Goal: Task Accomplishment & Management: Manage account settings

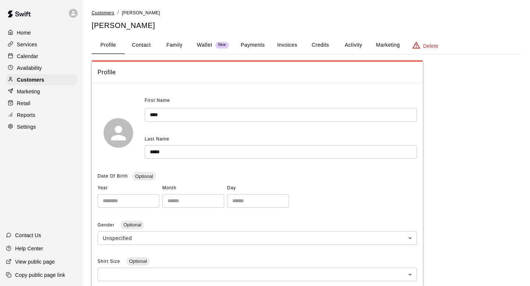
click at [114, 12] on span "Customers" at bounding box center [103, 12] width 23 height 5
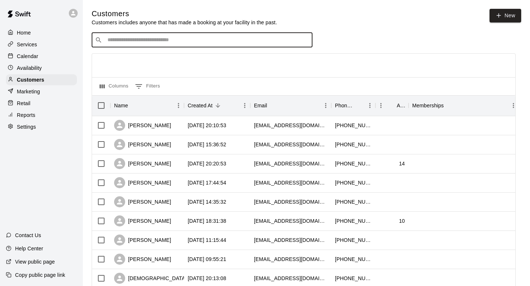
click at [184, 42] on input "Search customers by name or email" at bounding box center [207, 39] width 204 height 7
type input "****"
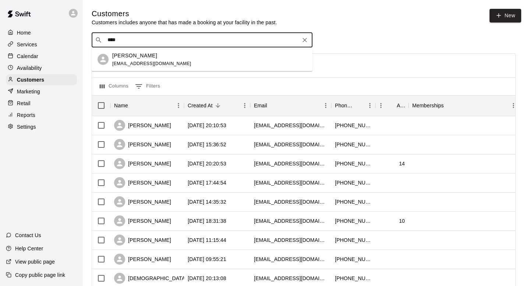
click at [167, 57] on div "[PERSON_NAME] [EMAIL_ADDRESS][DOMAIN_NAME]" at bounding box center [209, 59] width 194 height 16
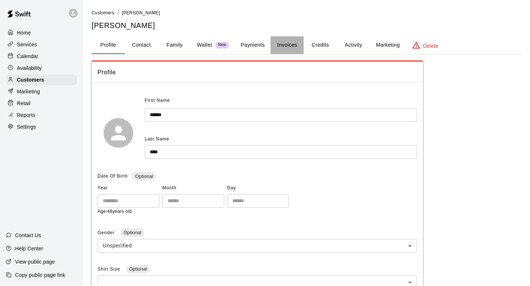
click at [283, 46] on button "Invoices" at bounding box center [286, 45] width 33 height 18
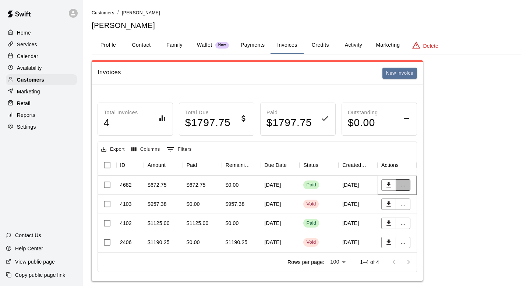
click at [400, 185] on button "..." at bounding box center [402, 185] width 15 height 11
click at [405, 199] on li "View details" at bounding box center [416, 200] width 42 height 12
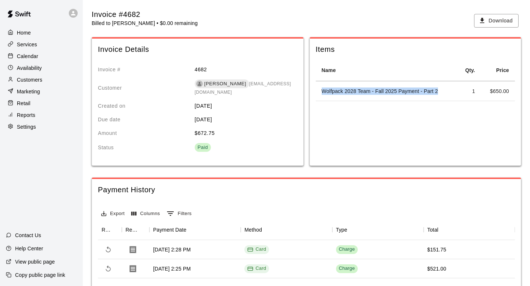
drag, startPoint x: 441, startPoint y: 90, endPoint x: 344, endPoint y: 86, distance: 96.5
click at [345, 86] on td "Wolfpack 2028 Team - Fall 2025 Payment - Part 2" at bounding box center [386, 91] width 141 height 19
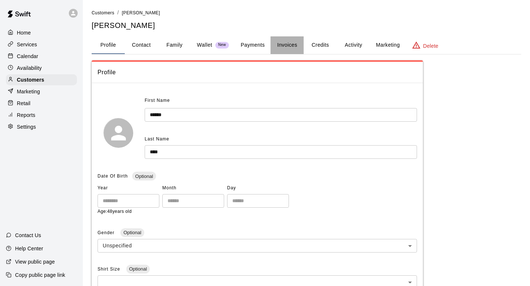
click at [295, 46] on button "Invoices" at bounding box center [286, 45] width 33 height 18
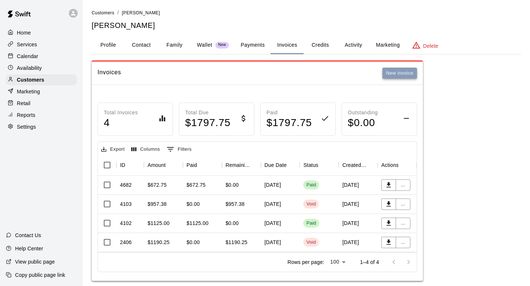
click at [397, 76] on button "New invoice" at bounding box center [399, 73] width 35 height 11
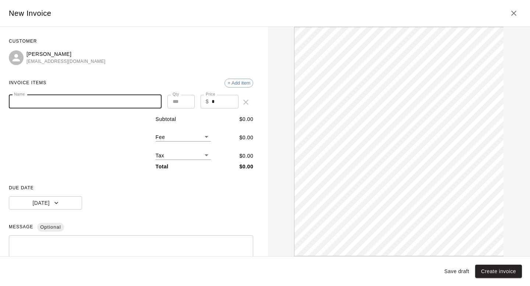
click at [125, 107] on input "Name" at bounding box center [85, 102] width 153 height 14
type input "*"
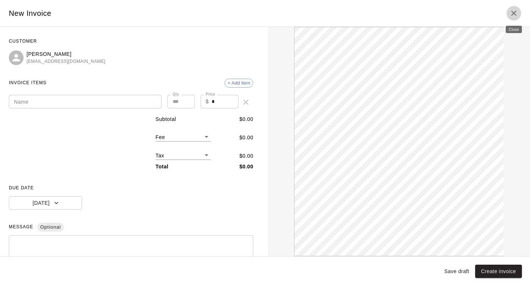
click at [515, 14] on icon "Close" at bounding box center [513, 13] width 9 height 9
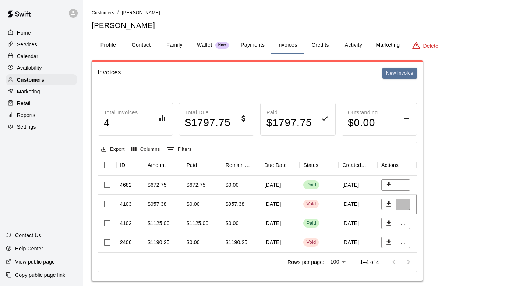
click at [404, 205] on button "..." at bounding box center [402, 204] width 15 height 11
click at [406, 216] on li "View details" at bounding box center [416, 219] width 42 height 12
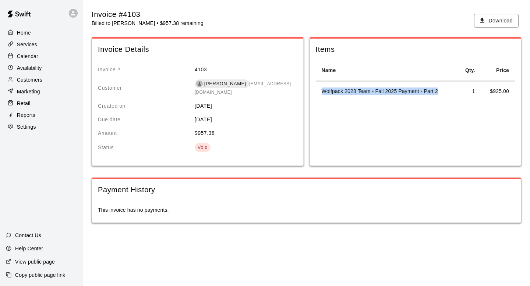
drag, startPoint x: 440, startPoint y: 90, endPoint x: 322, endPoint y: 93, distance: 118.5
click at [322, 93] on td "Wolfpack 2028 Team - Fall 2025 Payment - Part 2" at bounding box center [386, 91] width 141 height 19
copy td "Wolfpack 2028 Team - Fall 2025 Payment - Part 2"
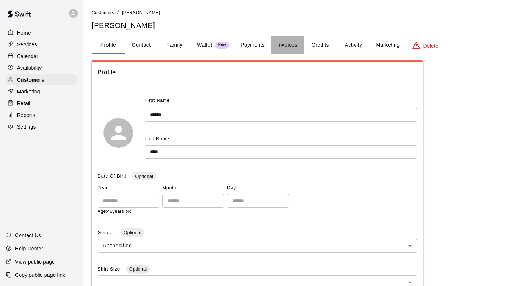
click at [289, 46] on button "Invoices" at bounding box center [286, 45] width 33 height 18
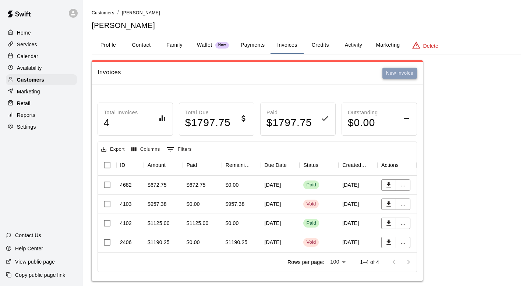
click at [390, 72] on button "New invoice" at bounding box center [399, 73] width 35 height 11
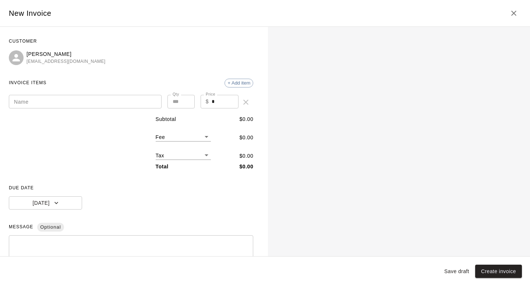
click at [114, 100] on input "Name" at bounding box center [85, 102] width 153 height 14
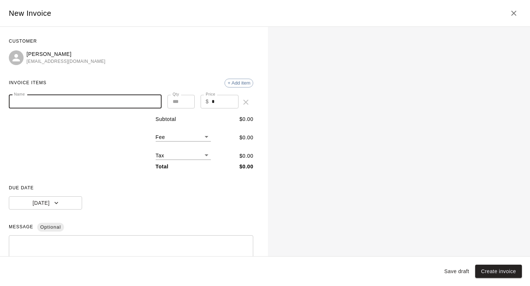
paste input "**********"
type input "**********"
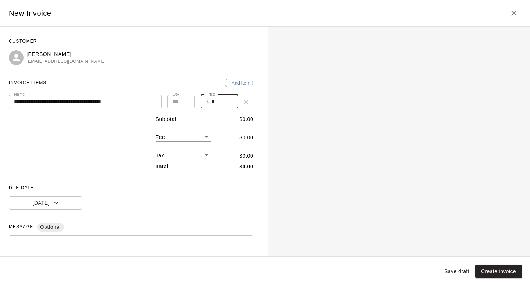
drag, startPoint x: 217, startPoint y: 100, endPoint x: 198, endPoint y: 99, distance: 19.6
click at [198, 99] on div "**********" at bounding box center [131, 102] width 244 height 15
type input "***"
click at [40, 239] on div "* ​" at bounding box center [131, 259] width 244 height 49
click at [491, 269] on button "Create invoice" at bounding box center [498, 272] width 47 height 14
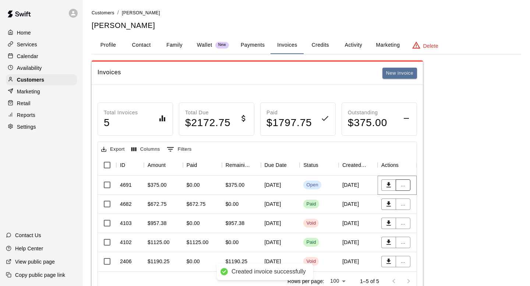
click at [405, 185] on button "..." at bounding box center [402, 185] width 15 height 11
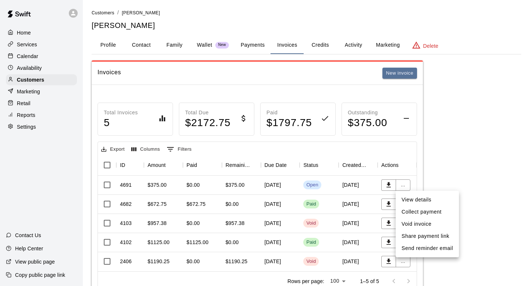
click at [410, 211] on li "Collect payment" at bounding box center [426, 212] width 63 height 12
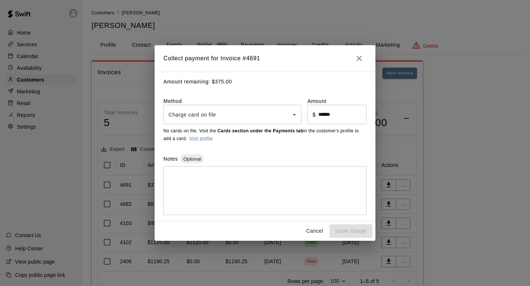
click at [273, 116] on body "Home Services Calendar Availability Customers Marketing Retail Reports Settings…" at bounding box center [265, 157] width 530 height 315
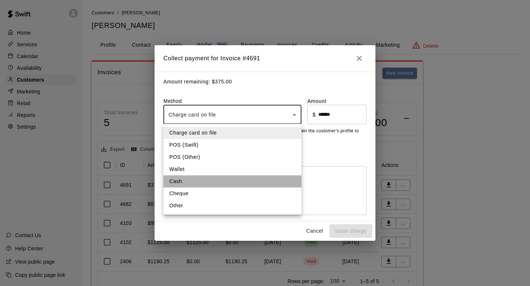
click at [193, 180] on li "Cash" at bounding box center [232, 181] width 138 height 12
type input "****"
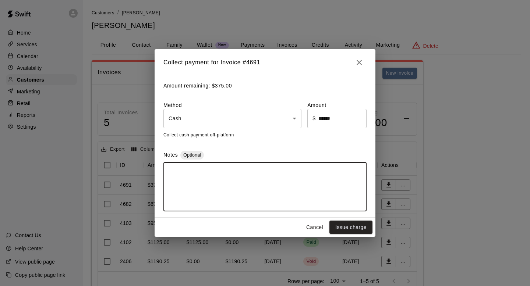
click at [193, 179] on textarea at bounding box center [264, 186] width 193 height 37
paste textarea "**********"
type textarea "**********"
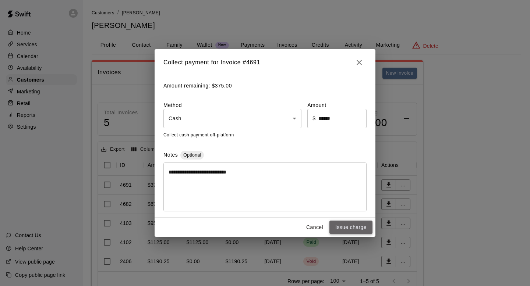
click at [343, 228] on button "Issue charge" at bounding box center [350, 228] width 43 height 14
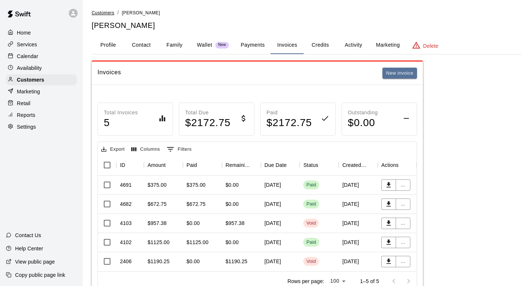
click at [100, 12] on span "Customers" at bounding box center [103, 12] width 23 height 5
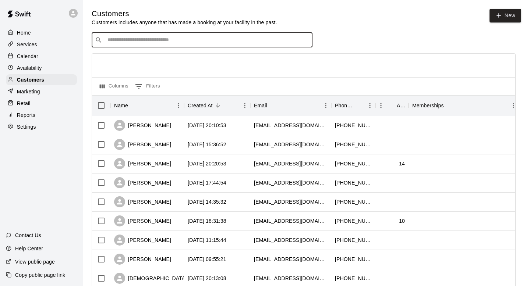
click at [142, 38] on input "Search customers by name or email" at bounding box center [207, 39] width 204 height 7
type input "*******"
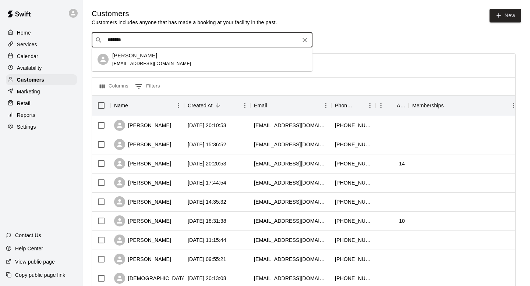
click at [120, 42] on input "*******" at bounding box center [201, 39] width 193 height 7
click at [123, 55] on p "[PERSON_NAME]" at bounding box center [134, 55] width 45 height 8
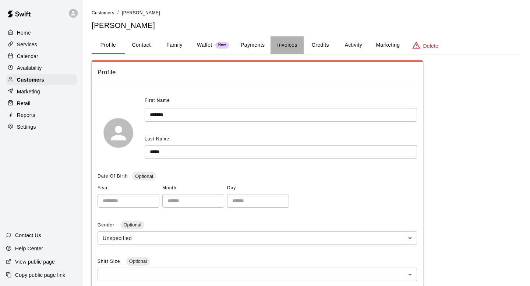
click at [293, 42] on button "Invoices" at bounding box center [286, 45] width 33 height 18
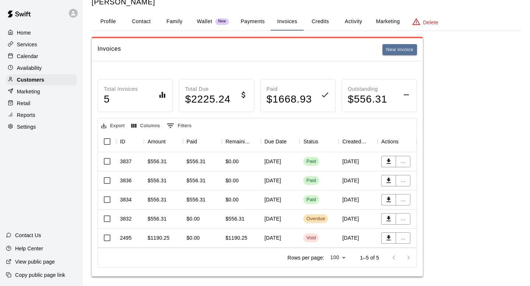
scroll to position [29, 0]
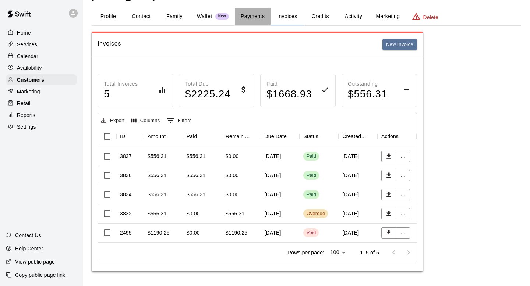
click at [248, 16] on button "Payments" at bounding box center [253, 17] width 36 height 18
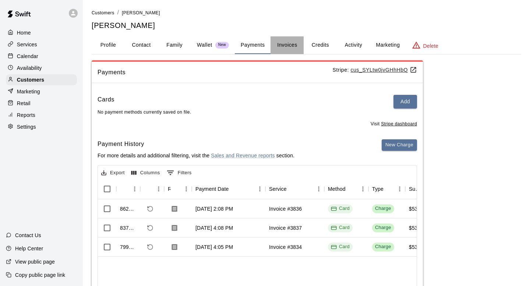
click at [278, 48] on button "Invoices" at bounding box center [286, 45] width 33 height 18
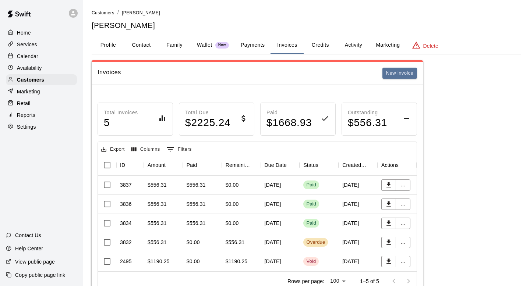
click at [254, 46] on button "Payments" at bounding box center [253, 45] width 36 height 18
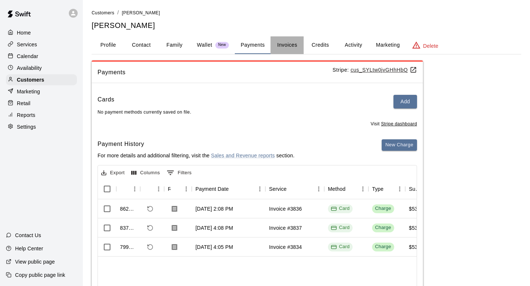
click at [293, 44] on button "Invoices" at bounding box center [286, 45] width 33 height 18
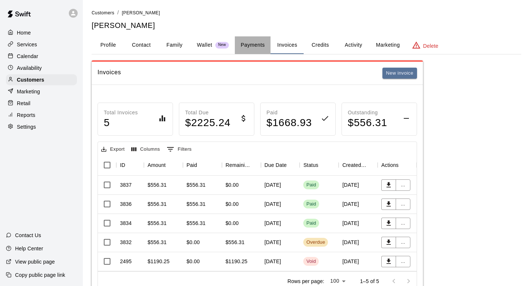
click at [250, 46] on button "Payments" at bounding box center [253, 45] width 36 height 18
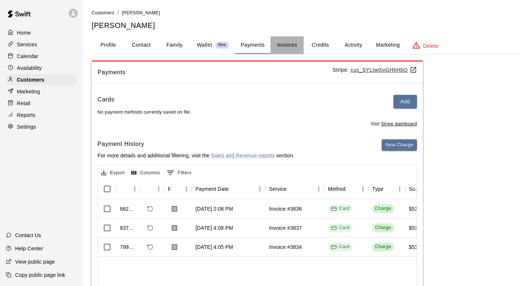
click at [289, 43] on button "Invoices" at bounding box center [286, 45] width 33 height 18
